Goal: Information Seeking & Learning: Check status

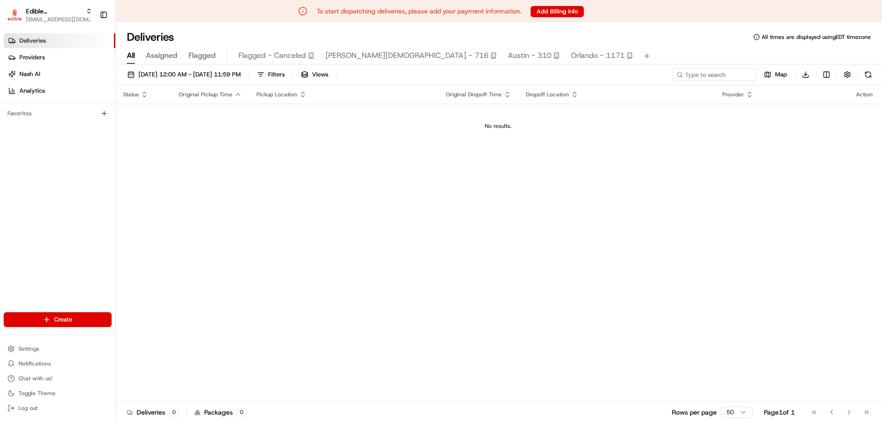
click at [222, 169] on div "Status Original Pickup Time Pickup Location Original Dropoff Time Dropoff Locat…" at bounding box center [498, 243] width 764 height 316
click at [310, 221] on div "Status Original Pickup Time Pickup Location Original Dropoff Time Dropoff Locat…" at bounding box center [498, 243] width 764 height 316
click at [39, 89] on span "Analytics" at bounding box center [31, 91] width 25 height 8
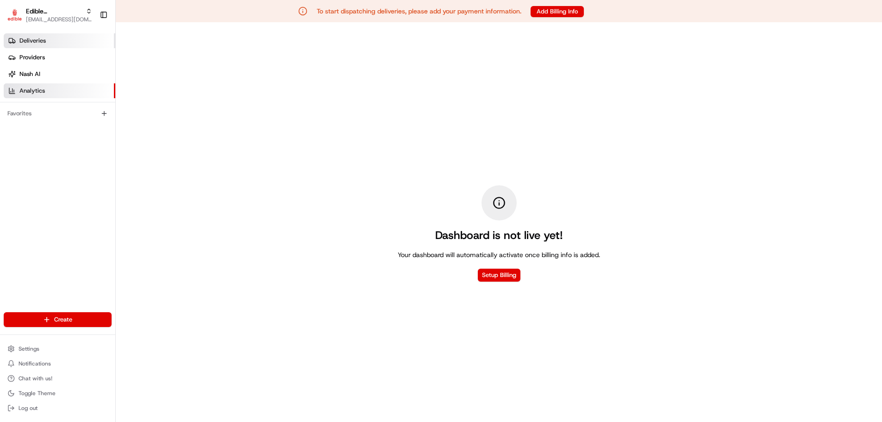
click at [36, 38] on span "Deliveries" at bounding box center [32, 41] width 26 height 8
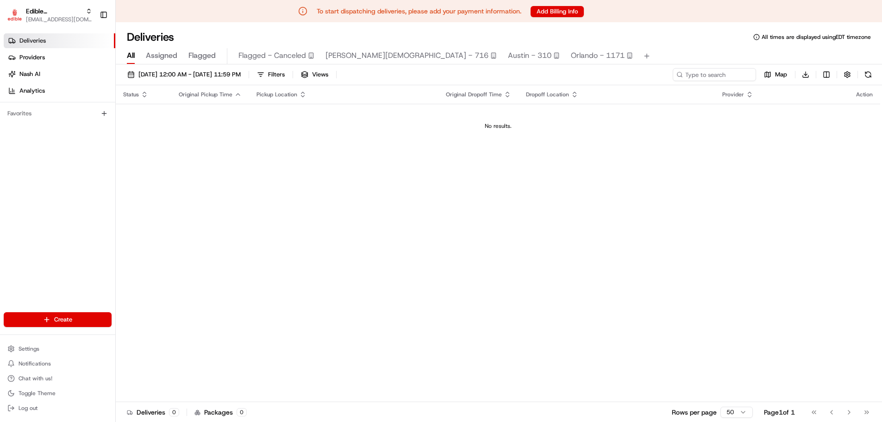
click at [409, 193] on div "Status Original Pickup Time Pickup Location Original Dropoff Time Dropoff Locat…" at bounding box center [498, 243] width 764 height 316
click at [195, 313] on div "Status Original Pickup Time Pickup Location Original Dropoff Time Dropoff Locat…" at bounding box center [498, 243] width 764 height 316
click at [62, 16] on span "jhendrix@edible.com" at bounding box center [59, 19] width 66 height 7
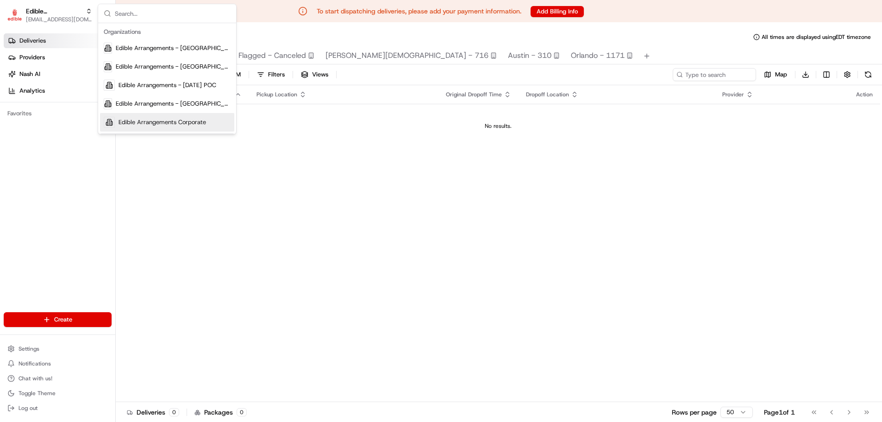
click at [191, 125] on span "Edible Arrangements Corporate" at bounding box center [163, 122] width 88 height 8
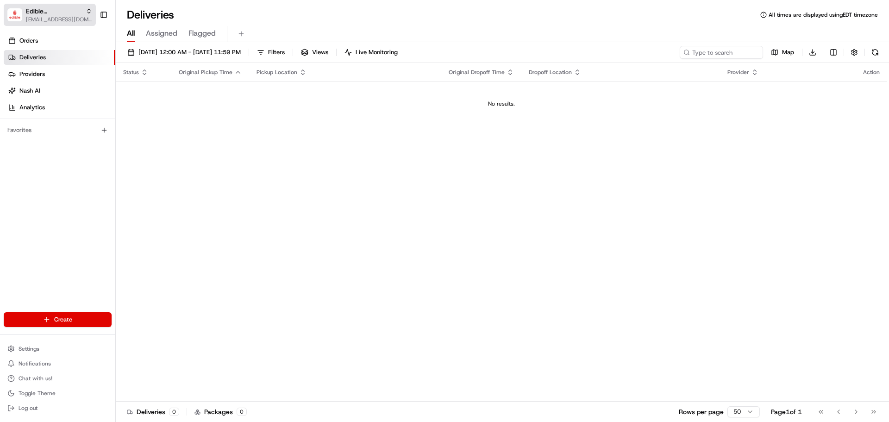
click at [48, 18] on span "jhendrix@edible.com" at bounding box center [59, 19] width 66 height 7
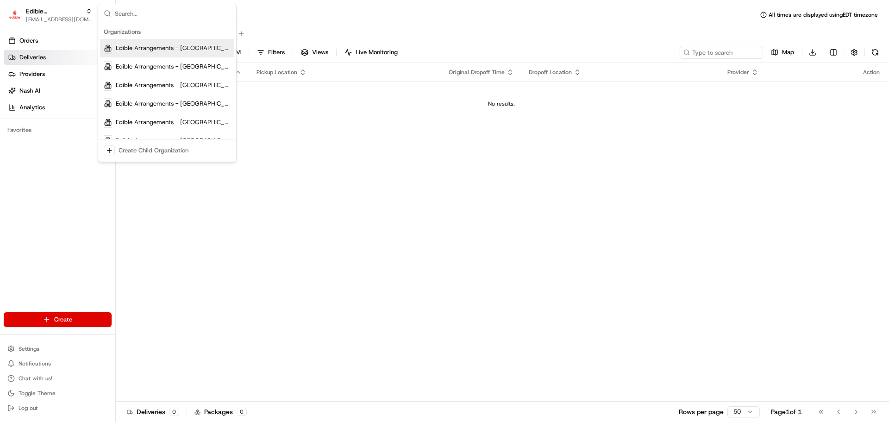
click at [146, 11] on input "text" at bounding box center [173, 13] width 116 height 19
type input "e"
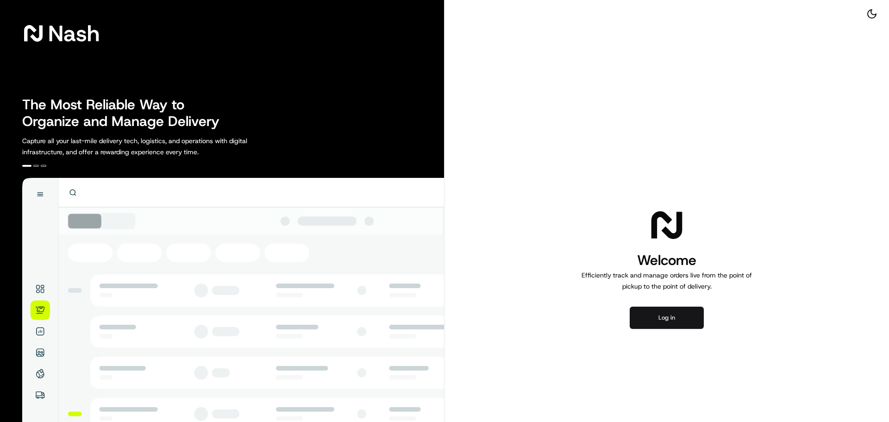
click at [675, 324] on button "Log in" at bounding box center [667, 318] width 74 height 22
